Goal: Book appointment/travel/reservation

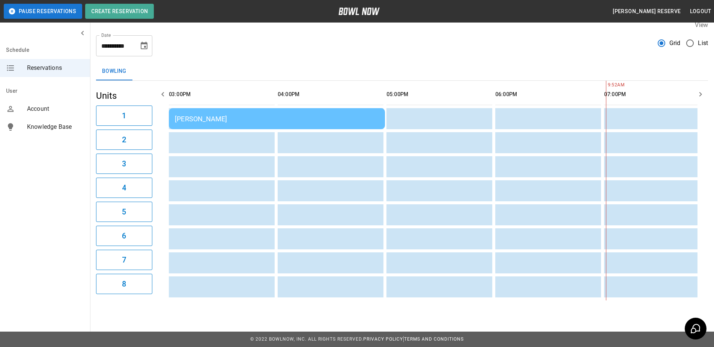
scroll to position [0, 435]
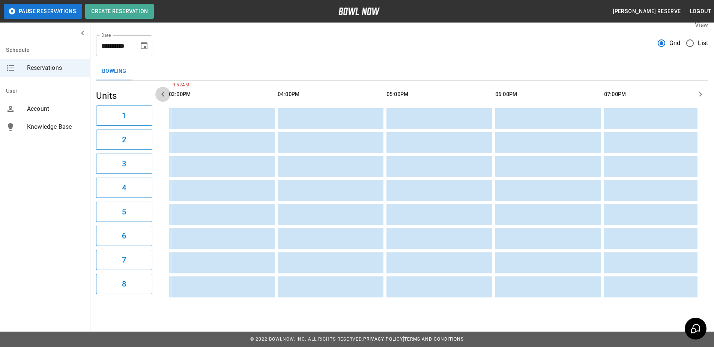
click at [162, 90] on icon "button" at bounding box center [162, 94] width 9 height 9
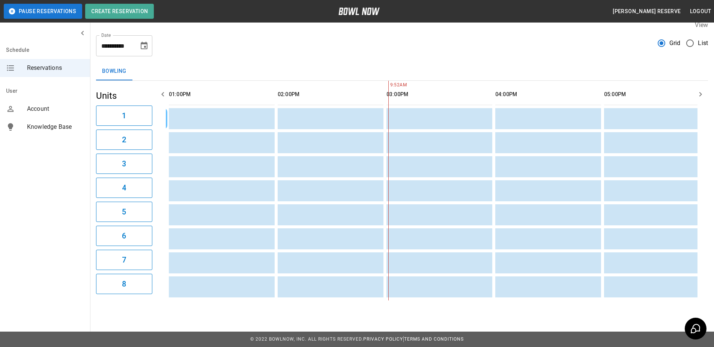
scroll to position [0, 109]
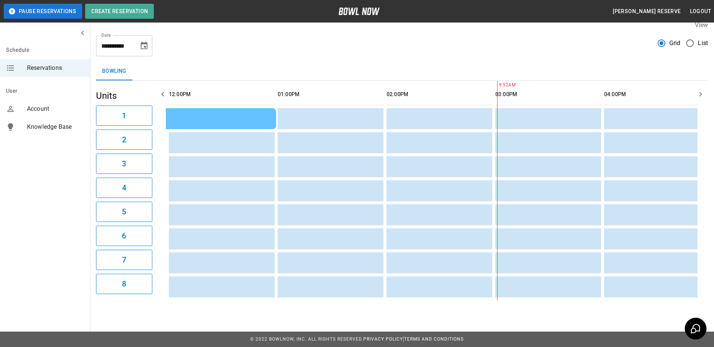
click at [162, 90] on icon "button" at bounding box center [162, 94] width 9 height 9
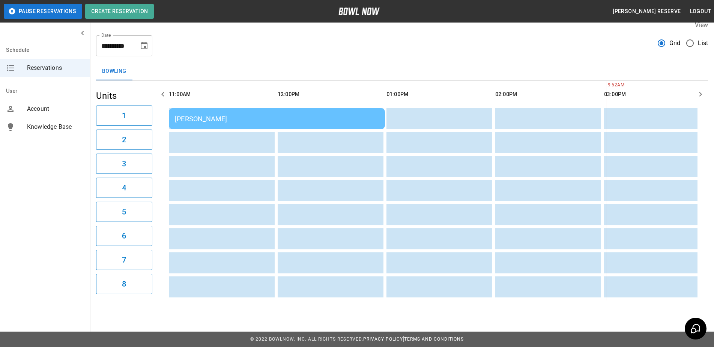
click at [162, 90] on icon "button" at bounding box center [162, 94] width 9 height 9
click at [144, 42] on icon "Choose date, selected date is Sep 9, 2025" at bounding box center [144, 46] width 7 height 8
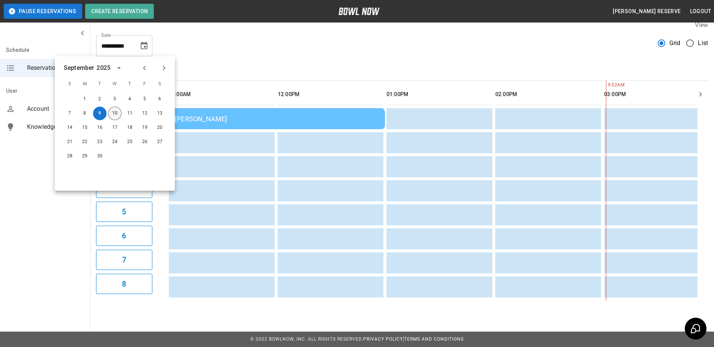
click at [114, 107] on button "10" at bounding box center [115, 114] width 14 height 14
type input "**********"
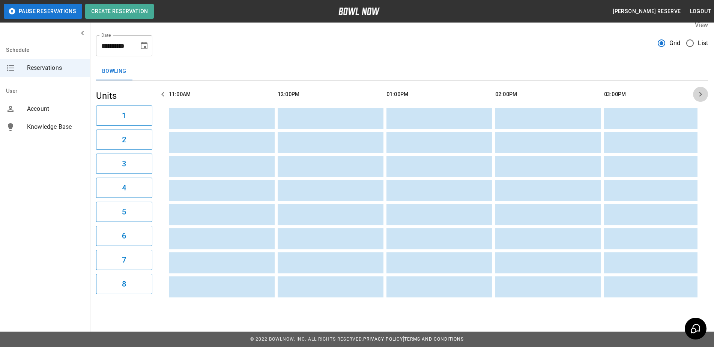
click at [700, 92] on icon "button" at bounding box center [700, 94] width 3 height 5
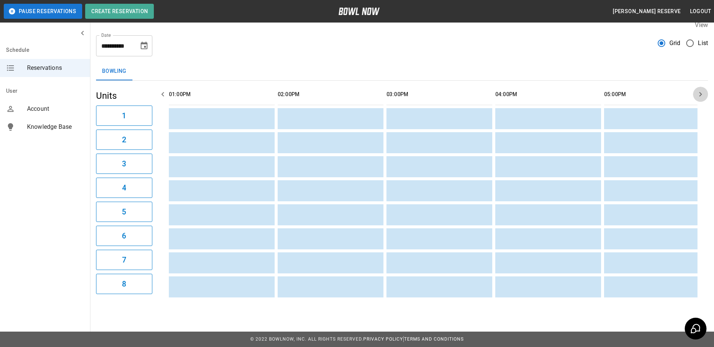
scroll to position [0, 326]
click at [700, 92] on icon "button" at bounding box center [700, 94] width 3 height 5
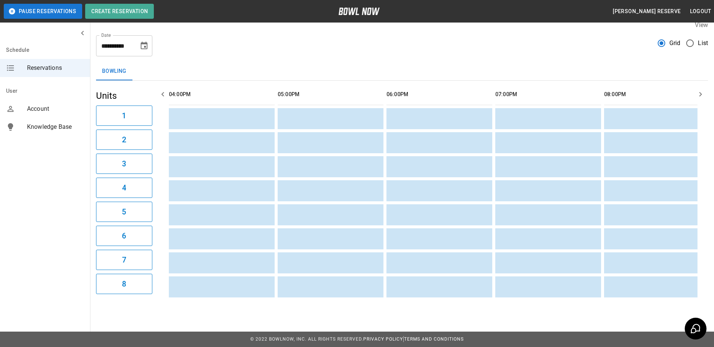
click at [700, 92] on icon "button" at bounding box center [700, 94] width 3 height 5
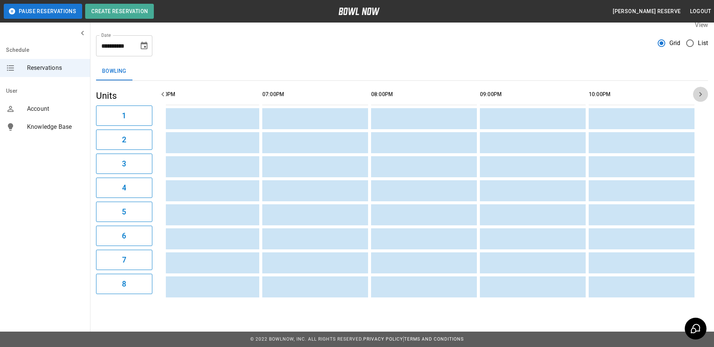
click at [700, 92] on icon "button" at bounding box center [700, 94] width 3 height 5
click at [162, 90] on icon "button" at bounding box center [162, 94] width 9 height 9
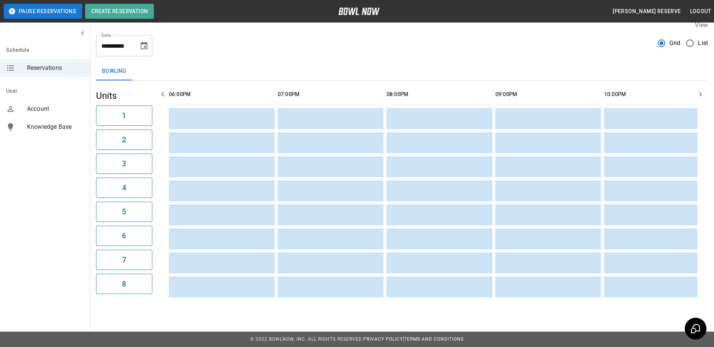
click at [162, 90] on icon "button" at bounding box center [162, 94] width 9 height 9
click at [162, 92] on icon "button" at bounding box center [162, 94] width 3 height 5
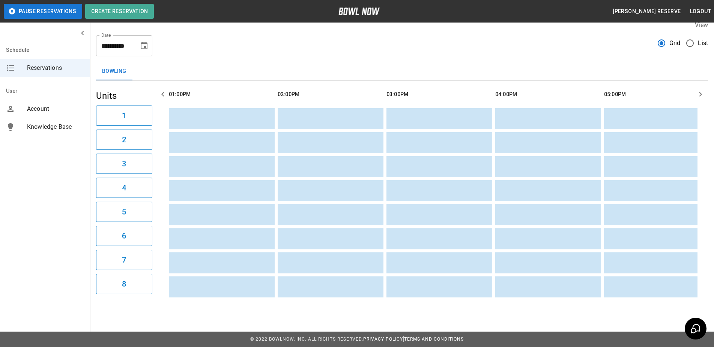
click at [162, 92] on icon "button" at bounding box center [162, 94] width 3 height 5
click at [163, 90] on icon "button" at bounding box center [162, 94] width 9 height 9
